Goal: Information Seeking & Learning: Learn about a topic

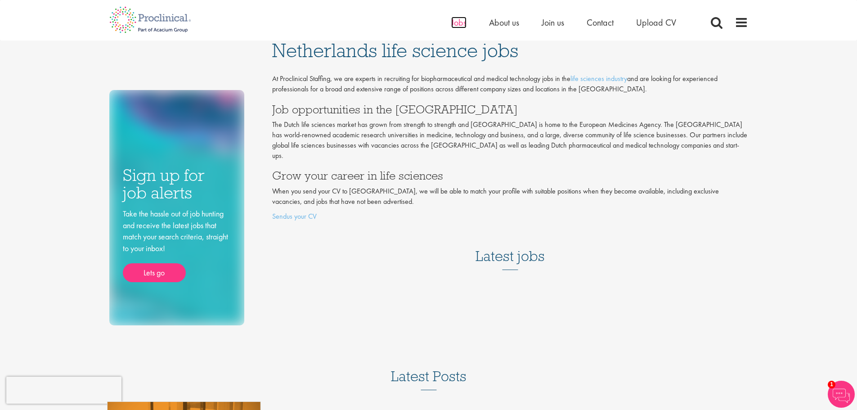
click at [456, 22] on span "Jobs" at bounding box center [458, 23] width 15 height 12
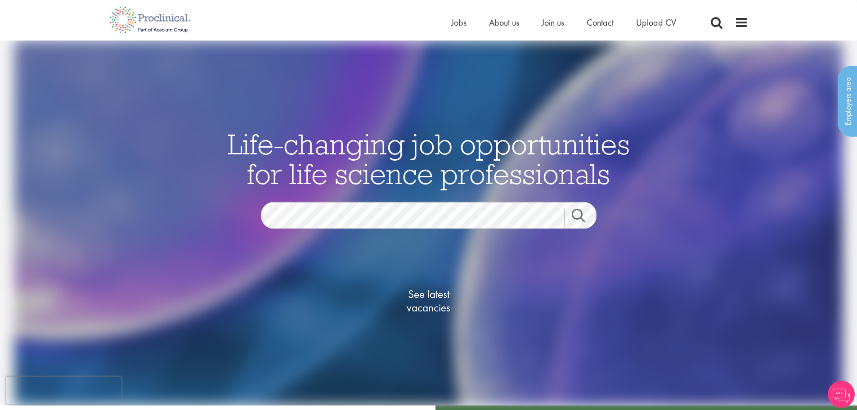
click at [578, 214] on link "Search" at bounding box center [583, 218] width 39 height 18
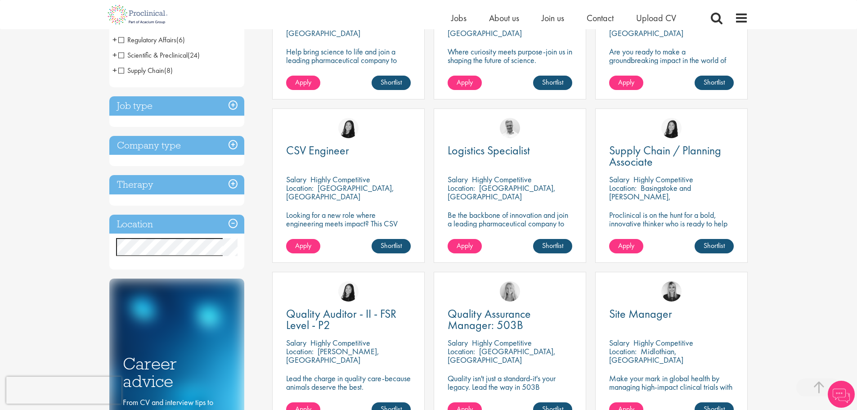
scroll to position [270, 0]
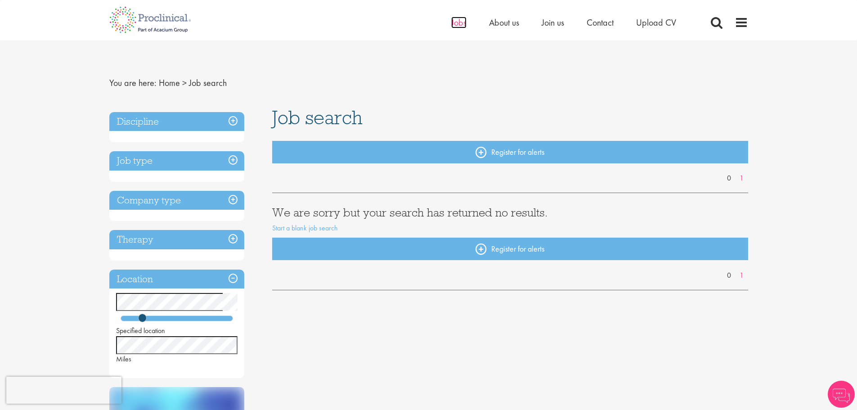
click at [455, 21] on span "Jobs" at bounding box center [458, 23] width 15 height 12
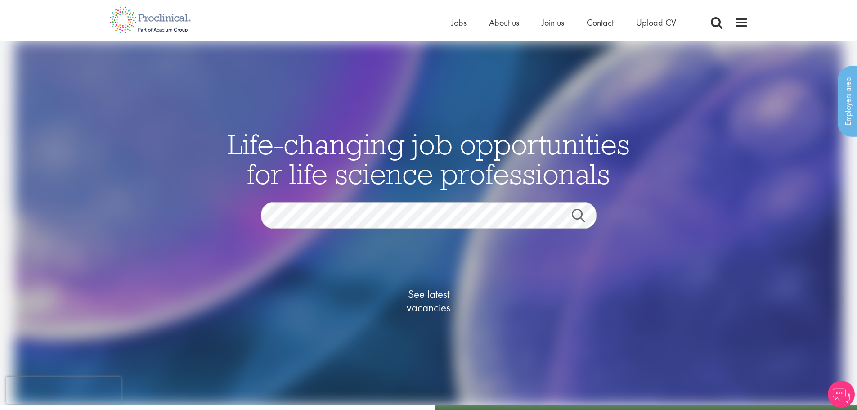
click at [577, 215] on link "Search" at bounding box center [583, 218] width 39 height 18
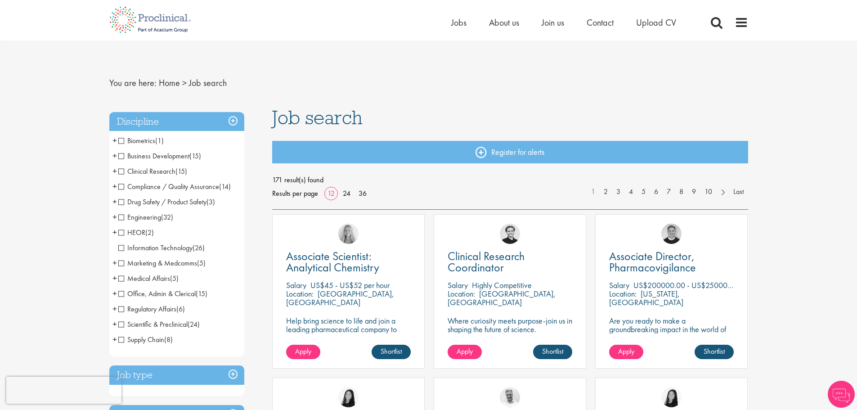
click at [121, 172] on span "Clinical Research" at bounding box center [146, 170] width 57 height 9
